Goal: Check status: Check status

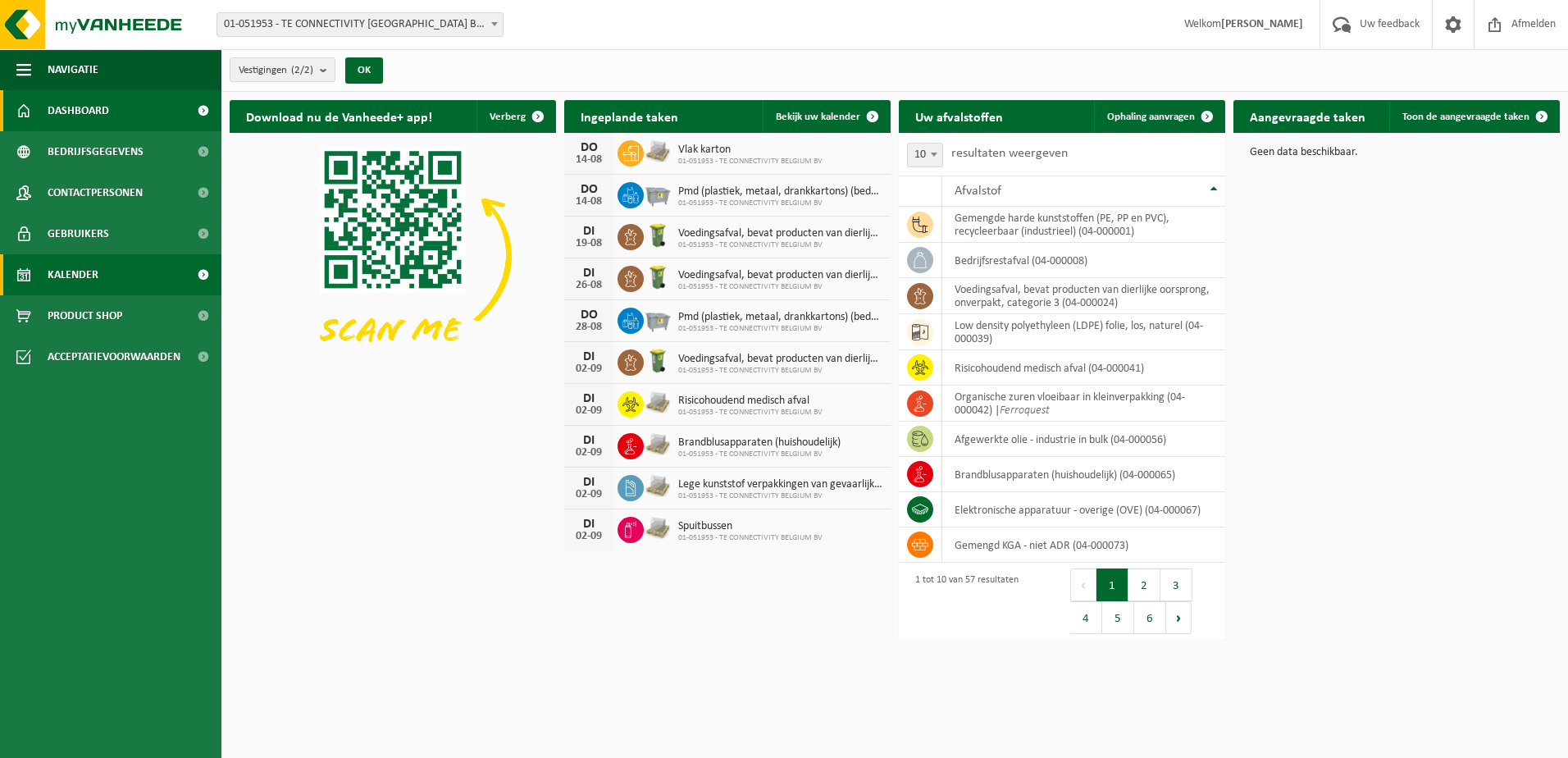
click at [82, 270] on span "Kalender" at bounding box center [73, 274] width 51 height 41
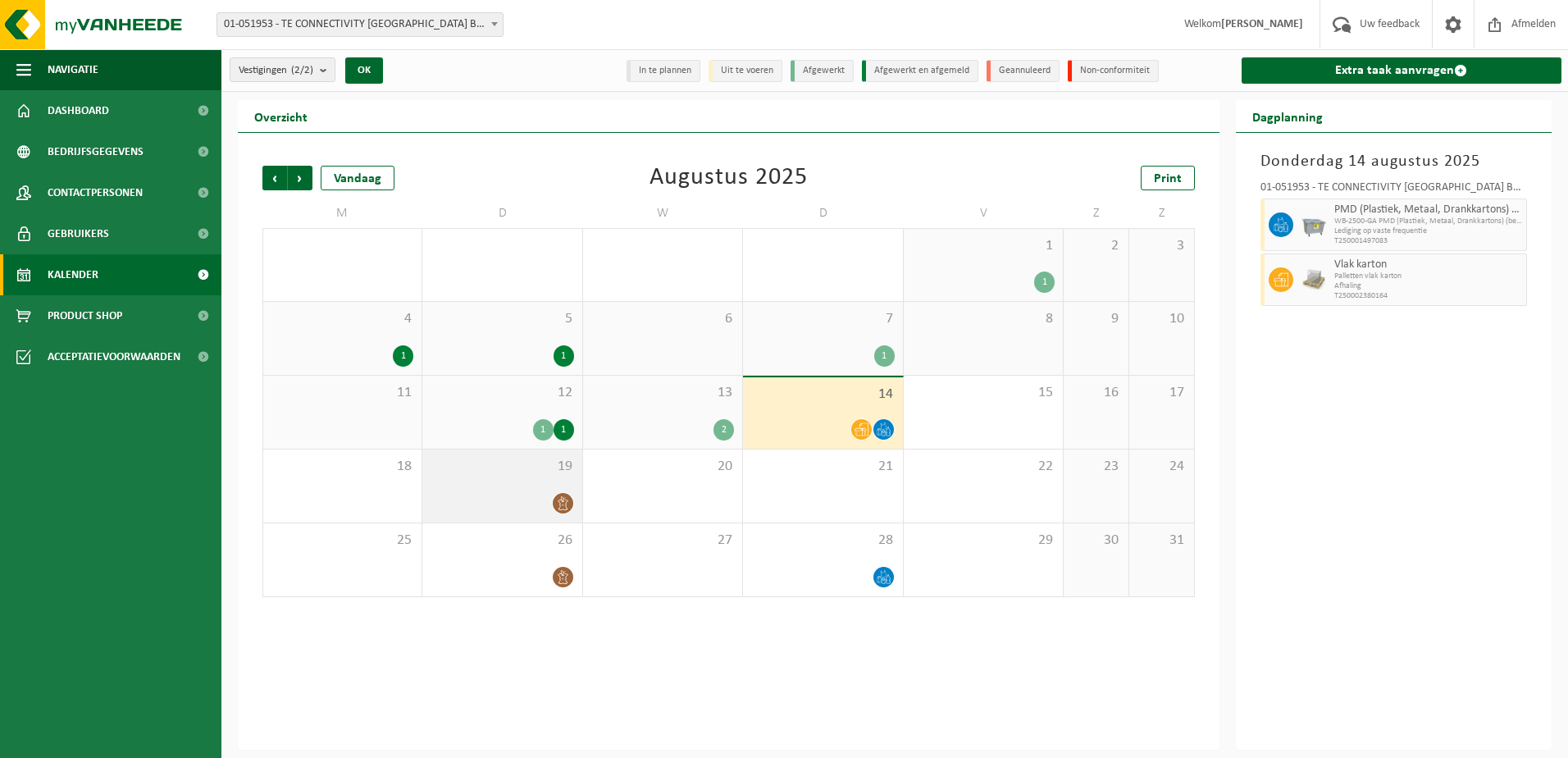
click at [551, 473] on span "19" at bounding box center [502, 466] width 143 height 18
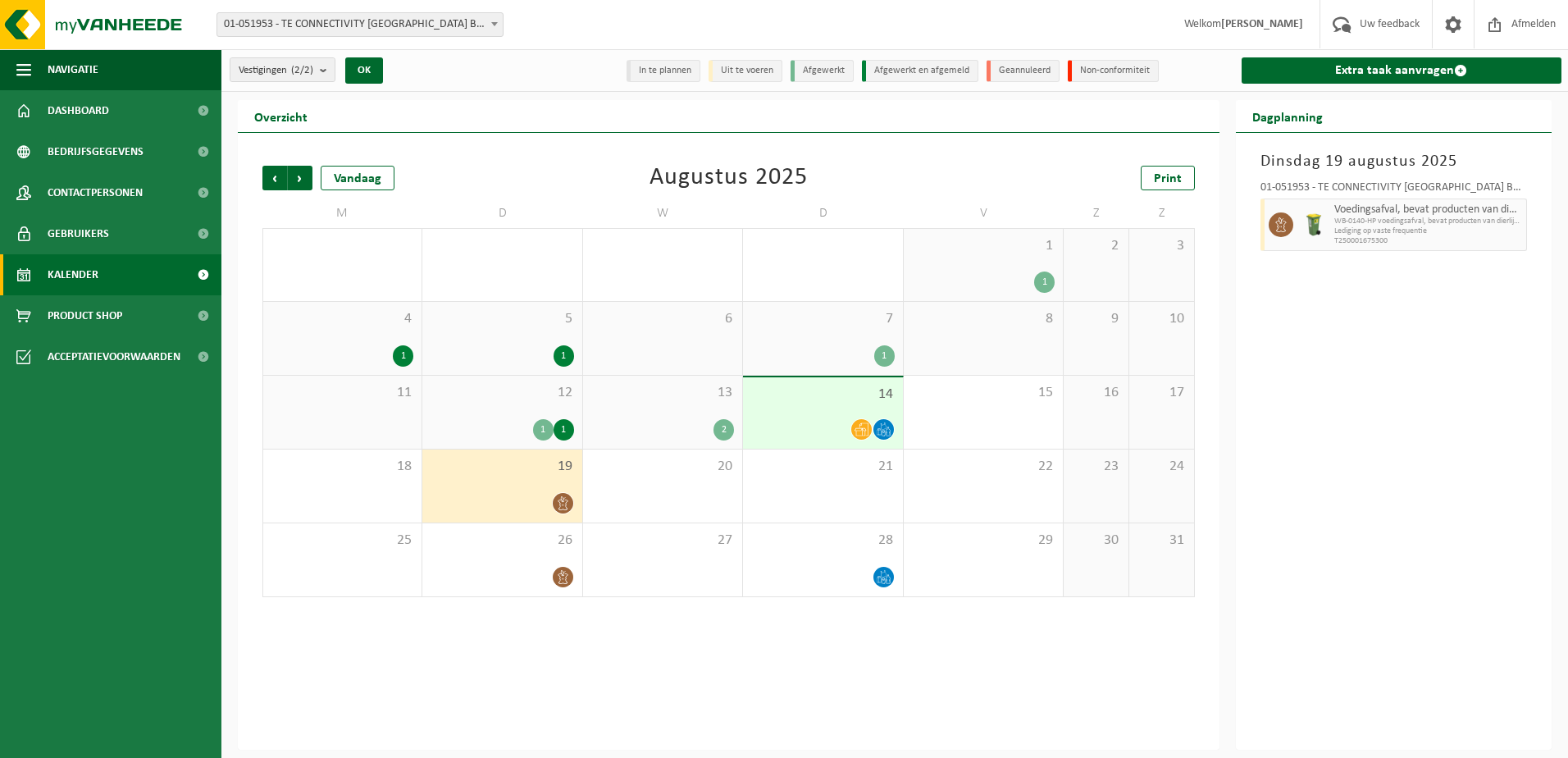
click at [750, 75] on li "Uit te voeren" at bounding box center [745, 70] width 74 height 22
click at [290, 184] on span "Volgende" at bounding box center [300, 178] width 25 height 25
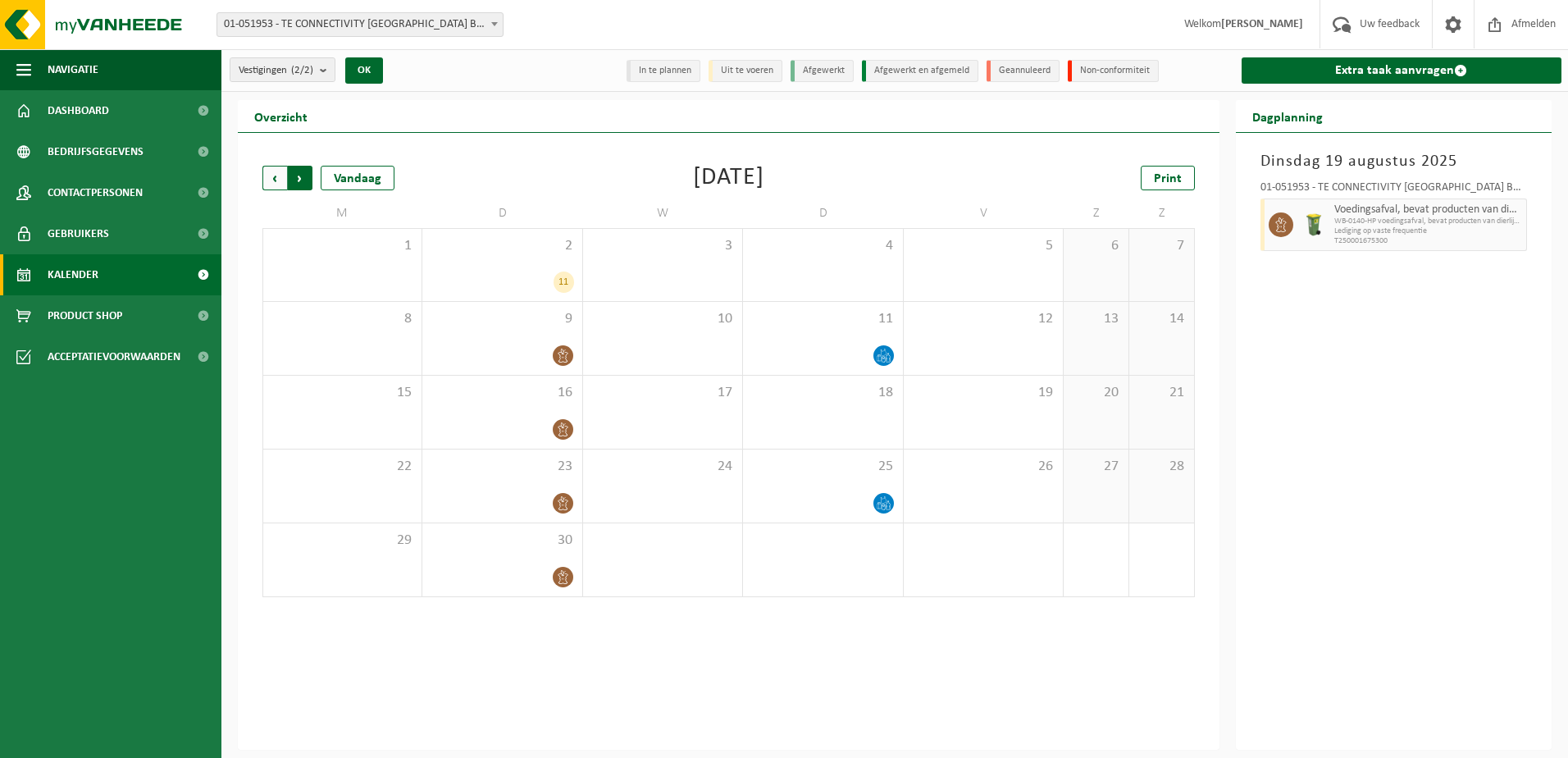
click at [274, 177] on span "Vorige" at bounding box center [275, 178] width 25 height 25
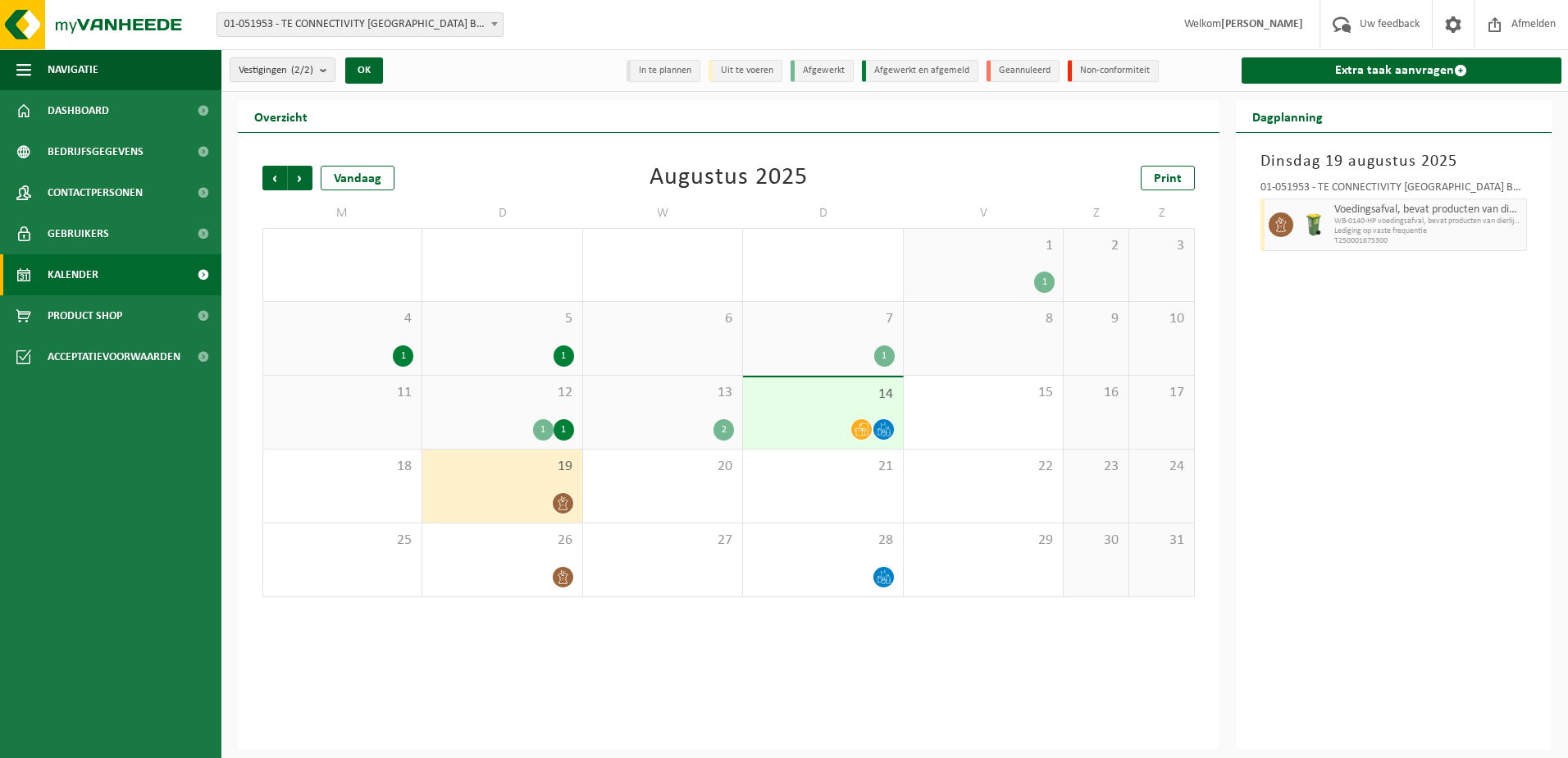
click at [531, 509] on div at bounding box center [502, 503] width 143 height 22
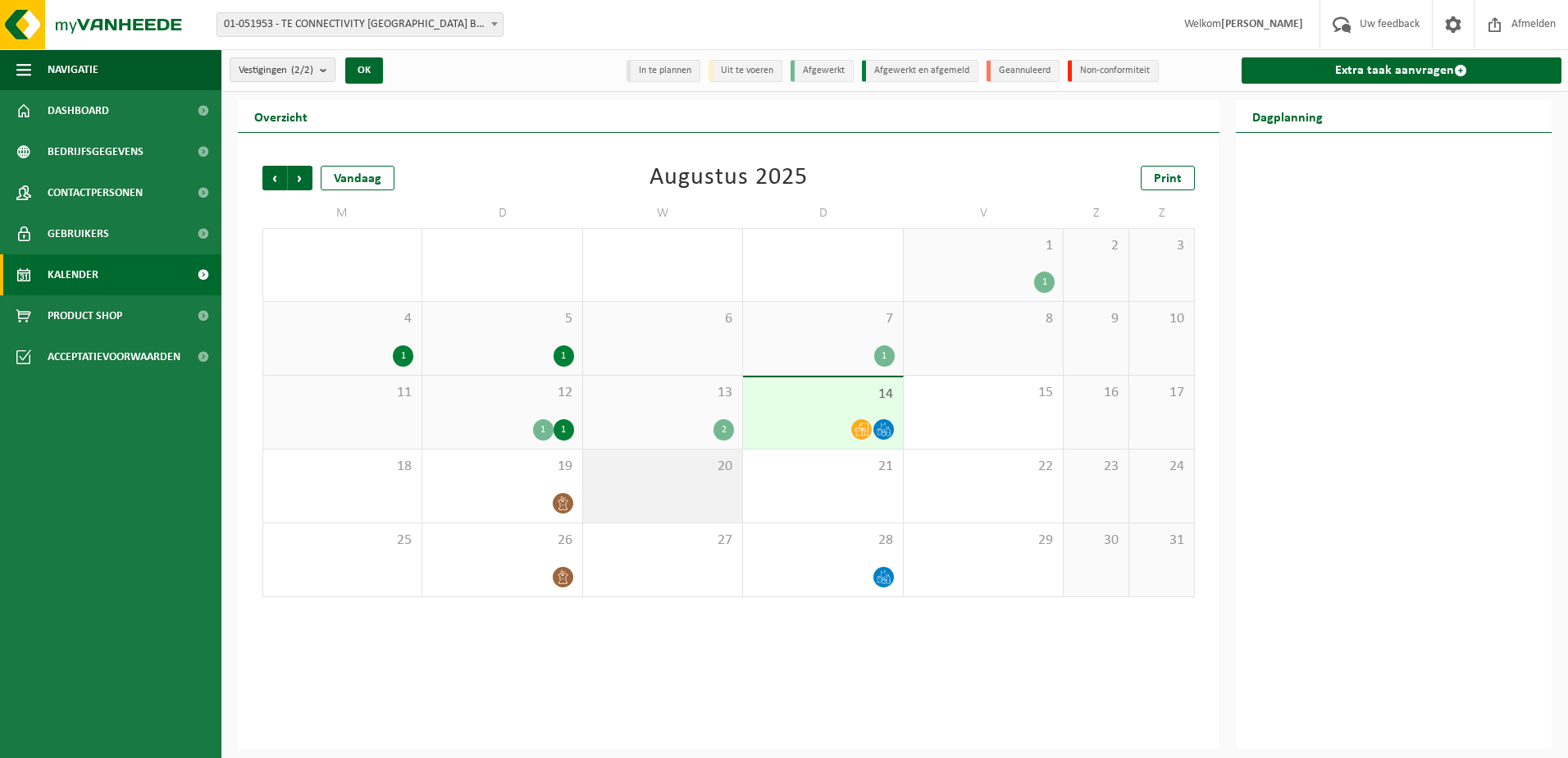
click at [668, 480] on div "20" at bounding box center [663, 486] width 159 height 73
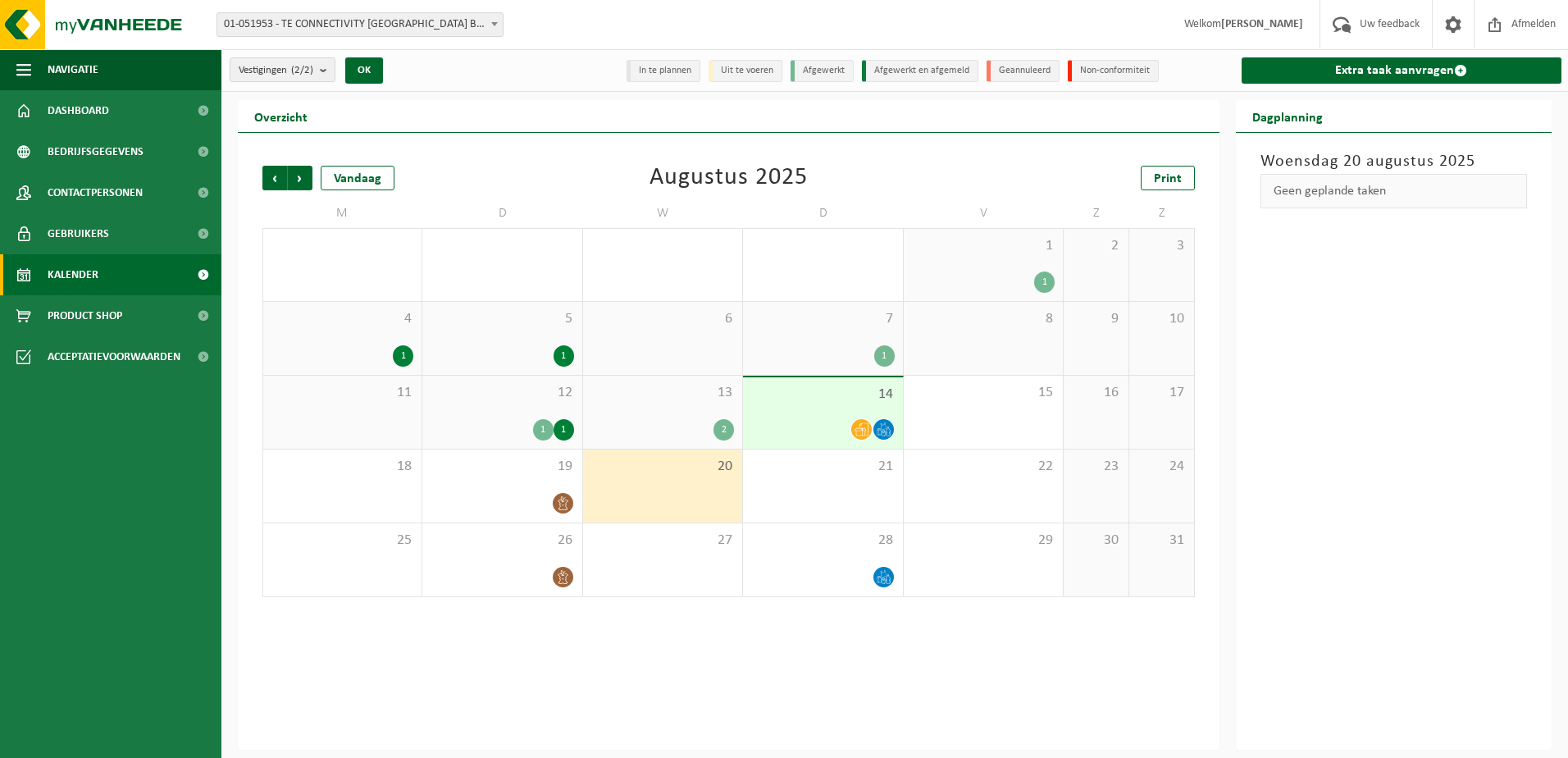
click at [807, 399] on span "14" at bounding box center [822, 394] width 143 height 18
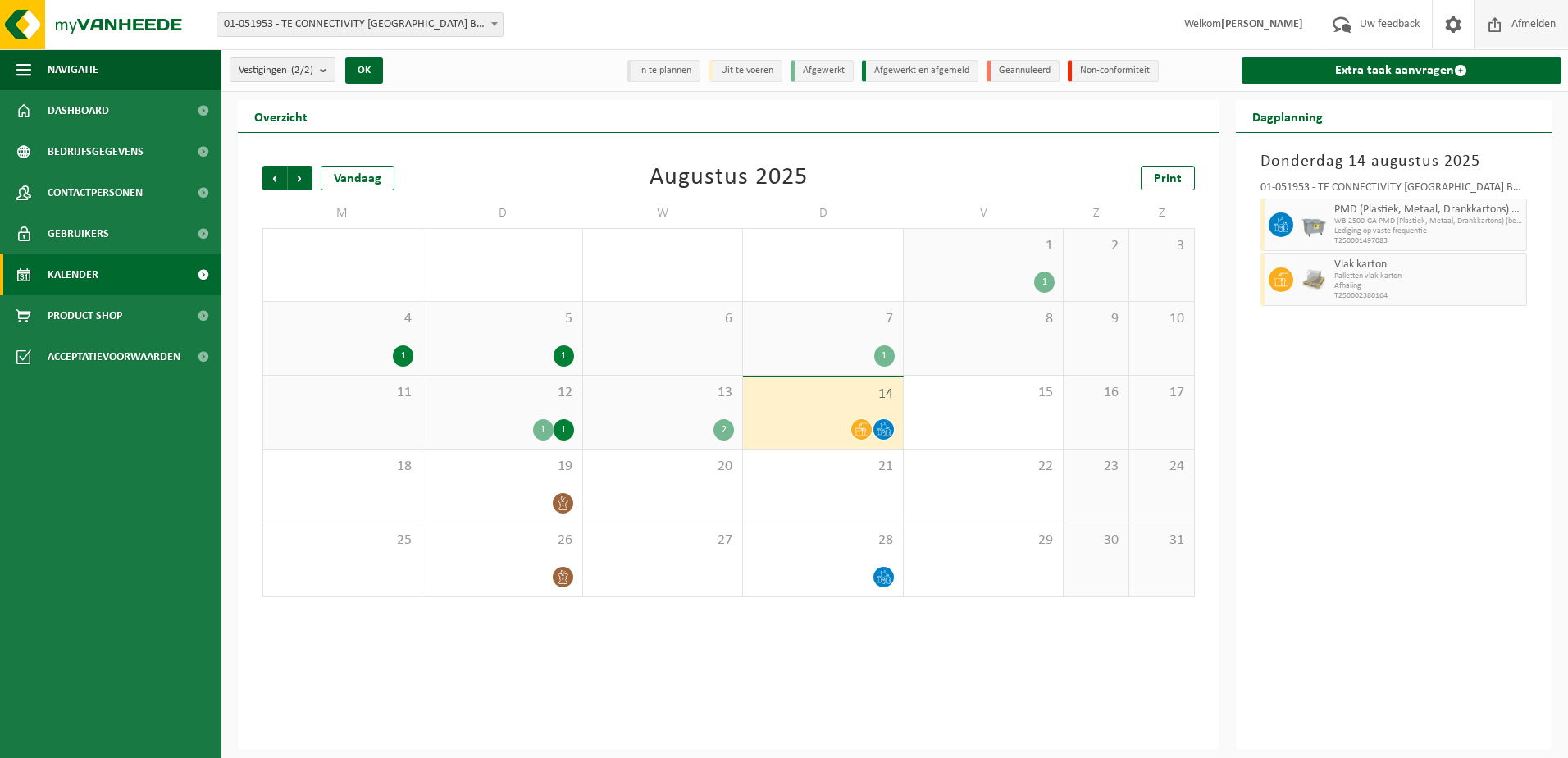
click at [1509, 22] on span "Afmelden" at bounding box center [1533, 24] width 53 height 48
